Goal: Task Accomplishment & Management: Use online tool/utility

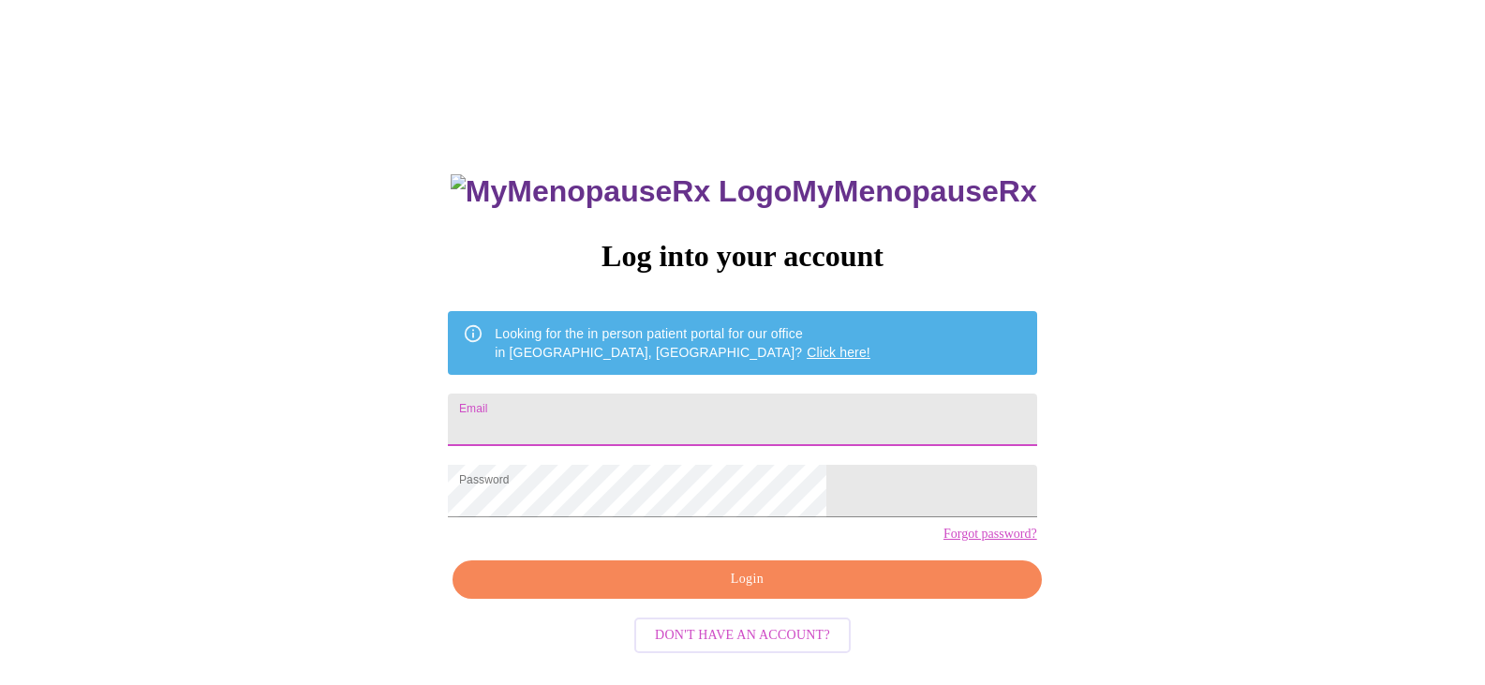
click at [647, 411] on input "Email" at bounding box center [742, 420] width 588 height 52
type input "[EMAIL_ADDRESS][DOMAIN_NAME]"
click at [704, 591] on span "Login" at bounding box center [746, 579] width 545 height 23
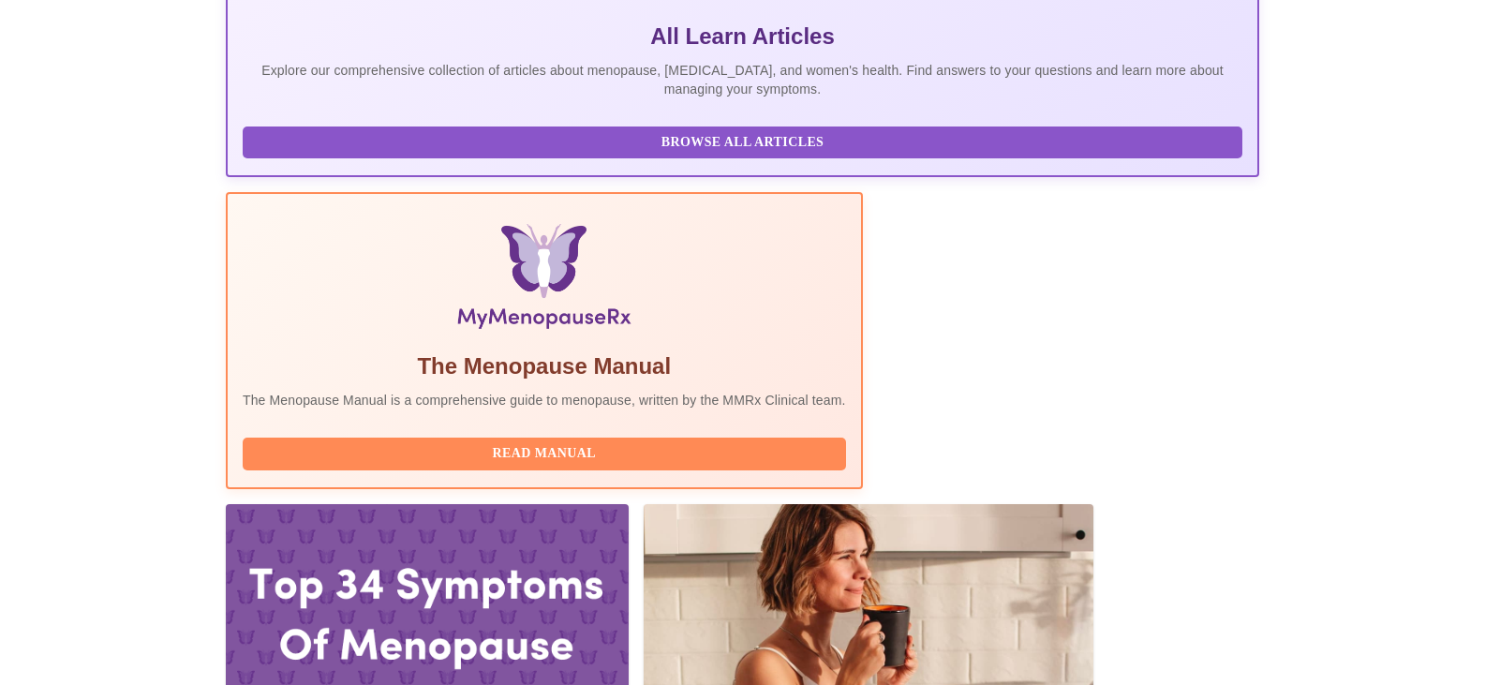
scroll to position [375, 0]
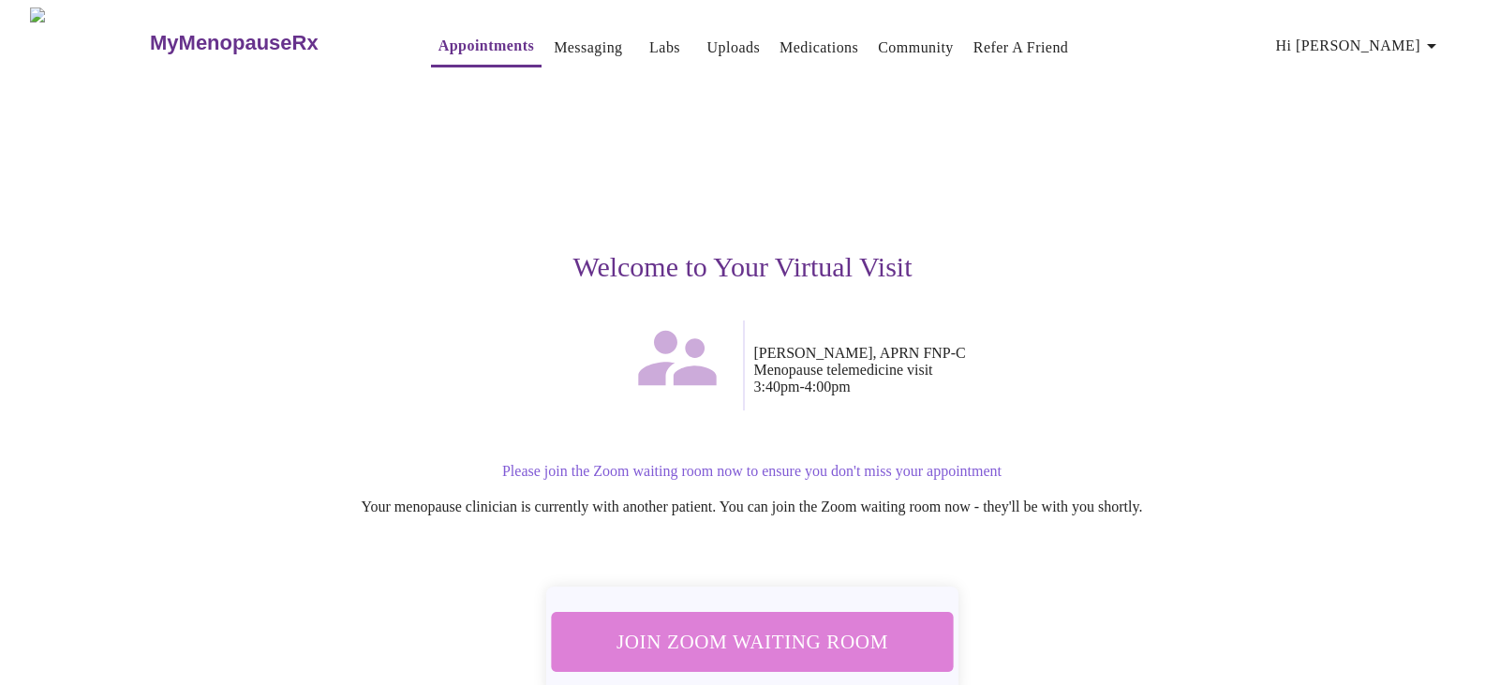
click at [778, 631] on span "Join Zoom Waiting Room" at bounding box center [751, 641] width 352 height 35
